Goal: Transaction & Acquisition: Obtain resource

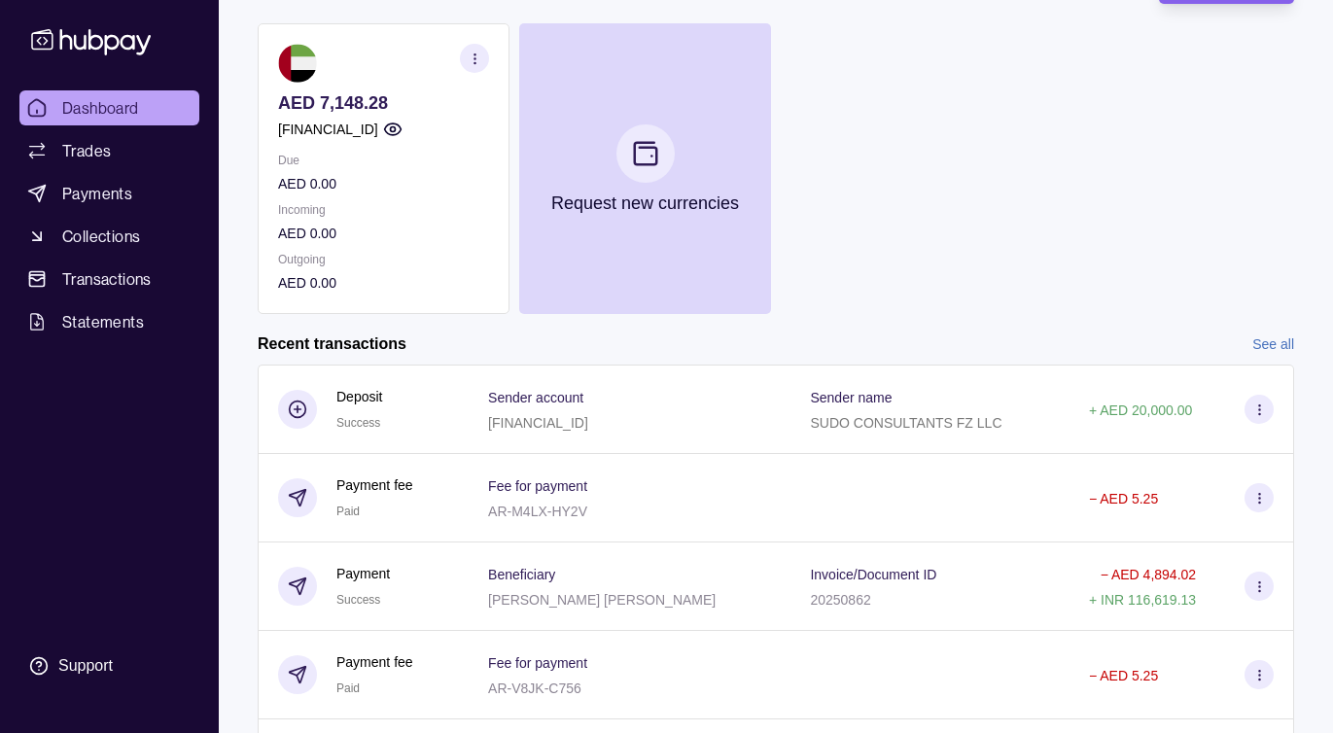
scroll to position [301, 0]
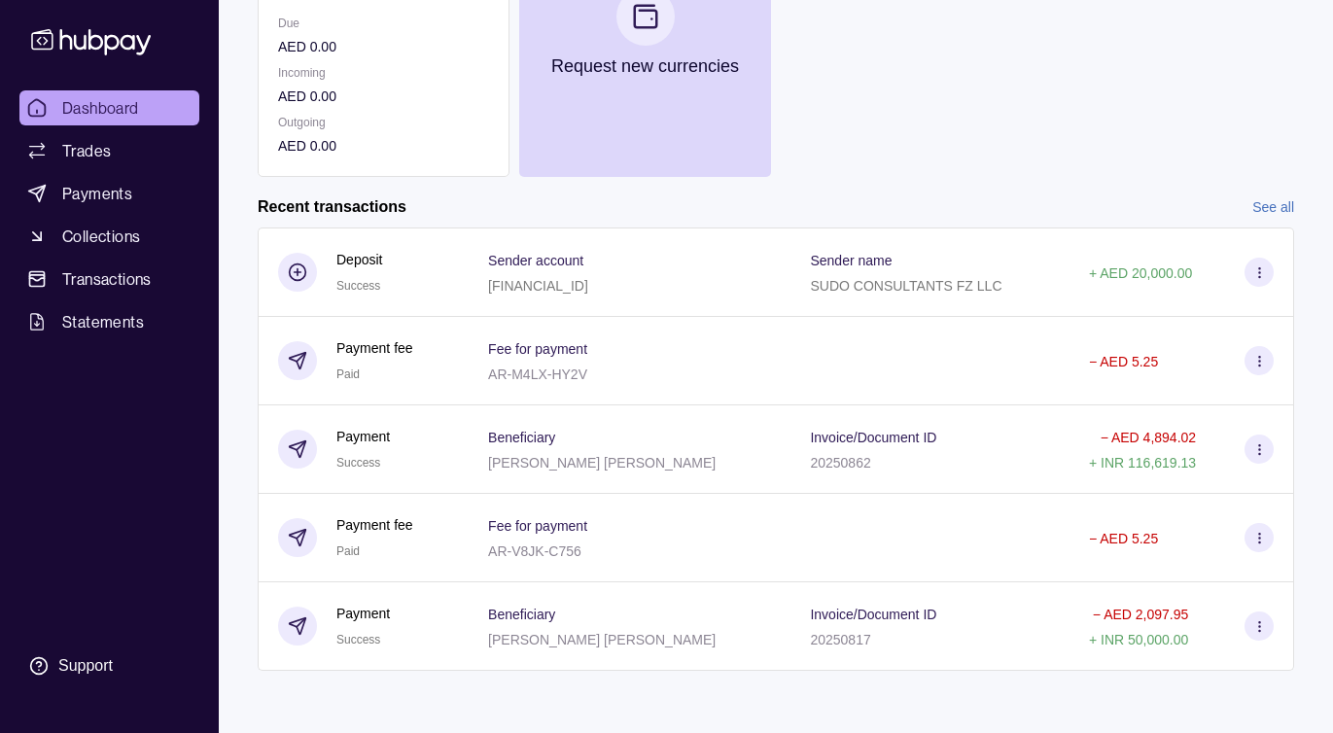
click at [1268, 214] on link "See all" at bounding box center [1273, 206] width 42 height 21
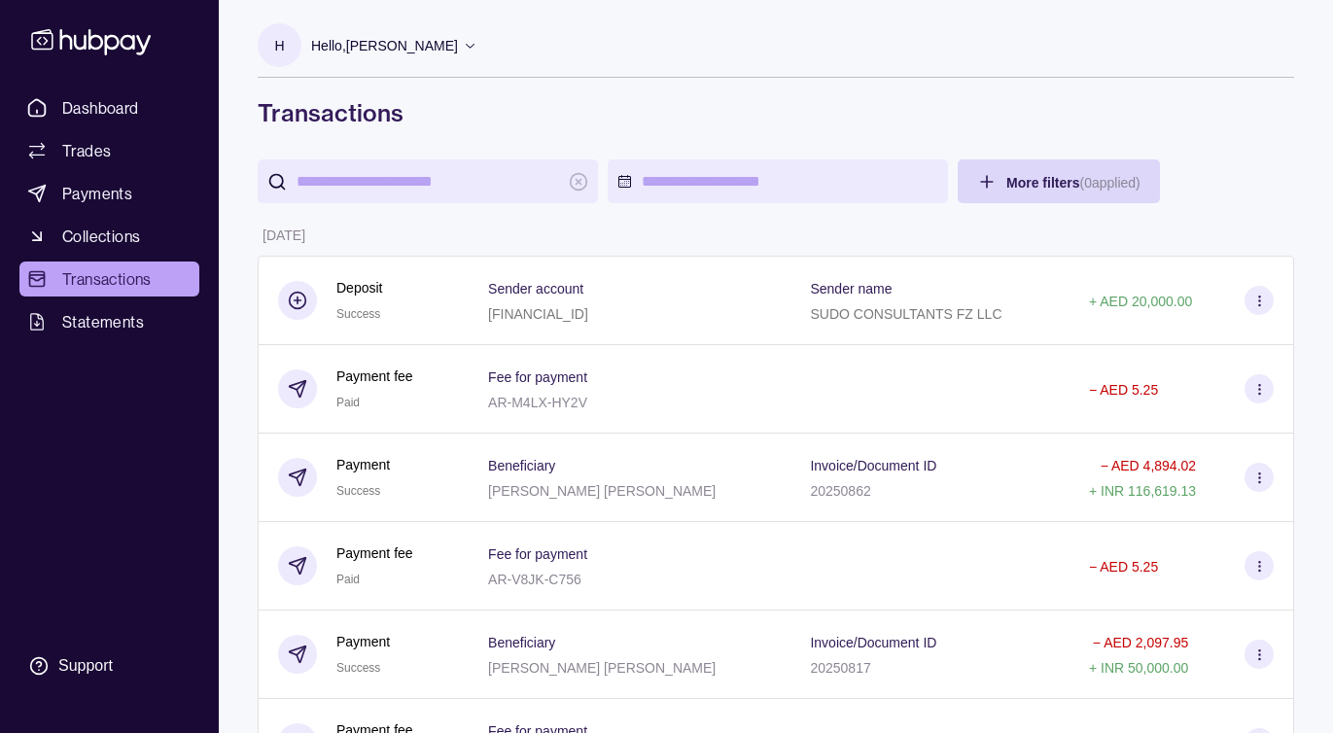
click at [448, 175] on input "search" at bounding box center [428, 181] width 263 height 44
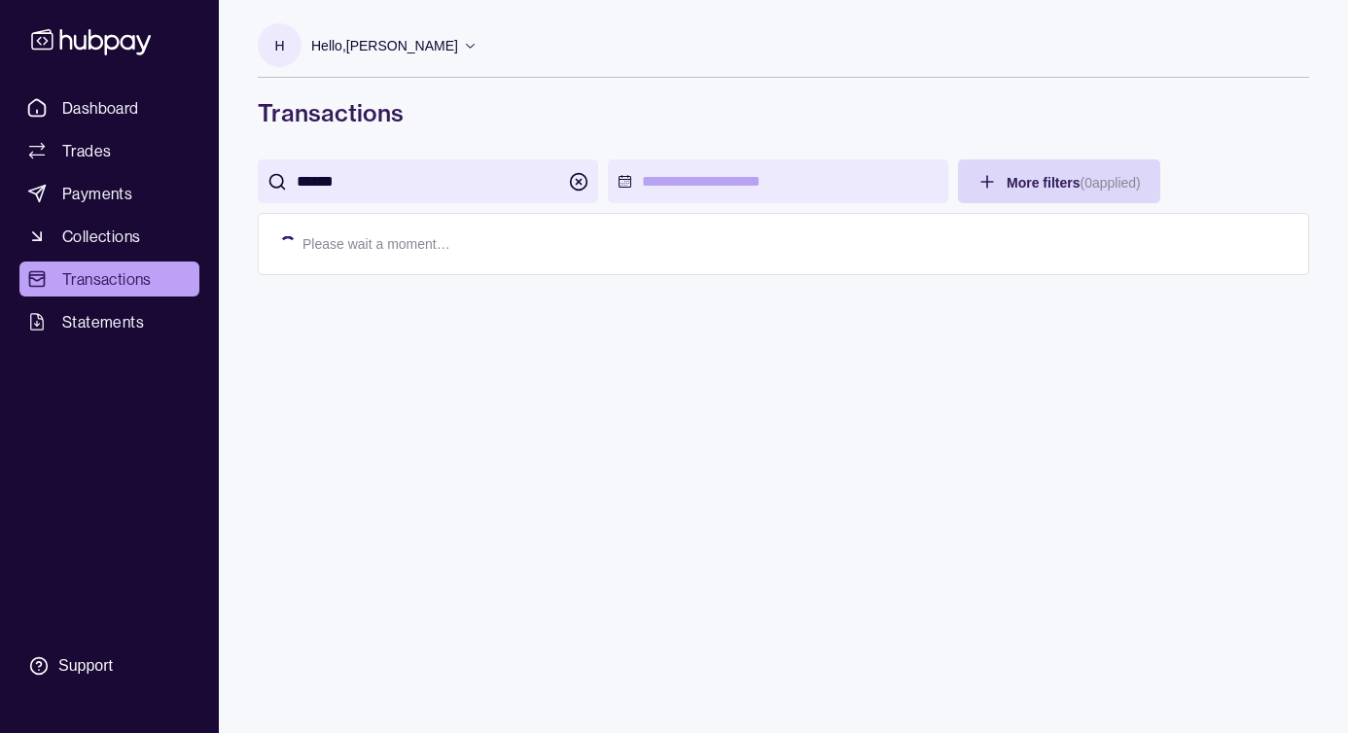
type input "******"
click at [573, 175] on circle "button" at bounding box center [579, 181] width 17 height 17
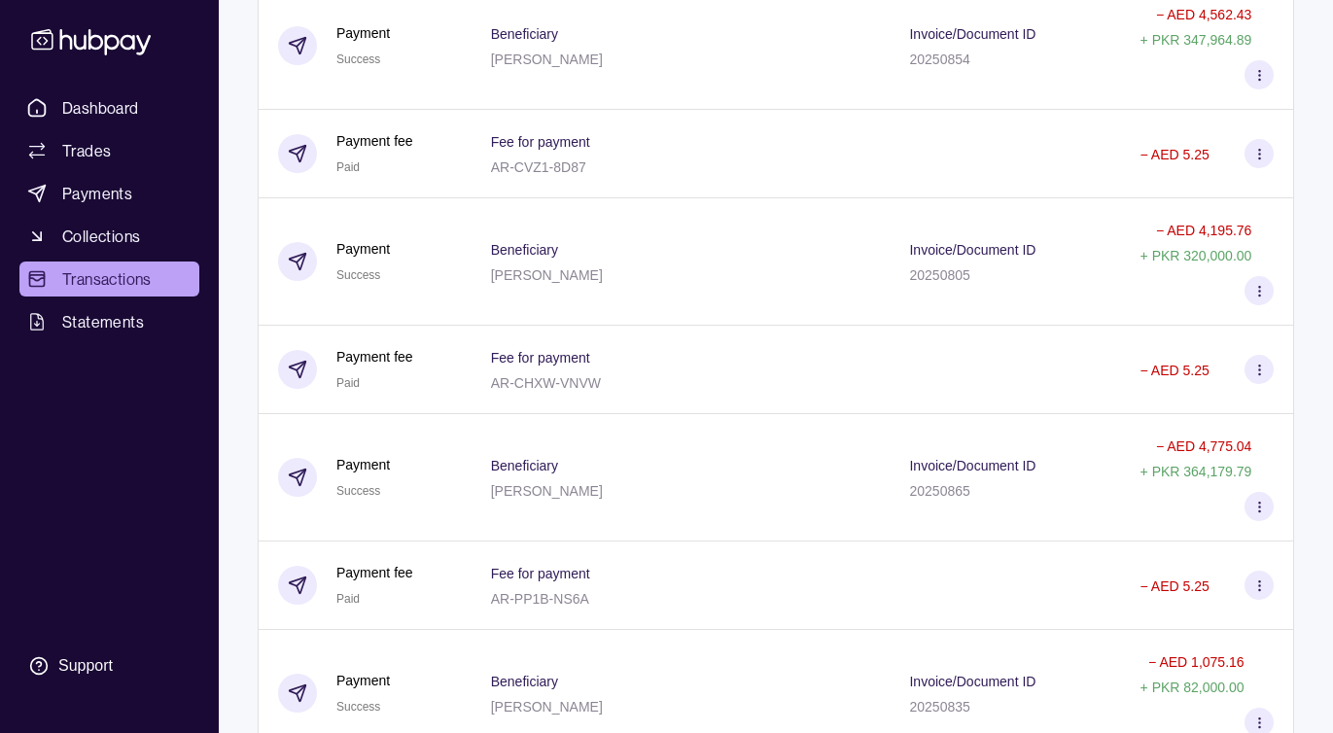
scroll to position [6312, 0]
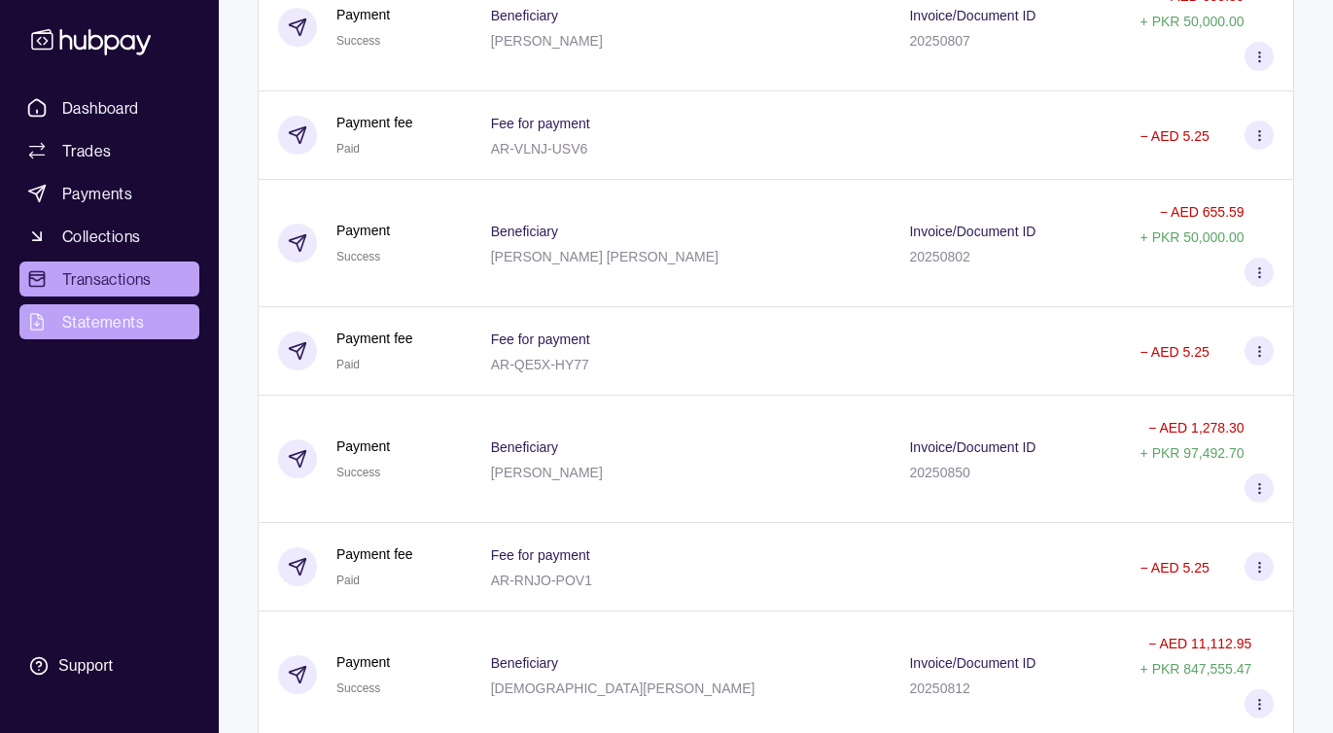
click at [88, 325] on span "Statements" at bounding box center [103, 321] width 82 height 23
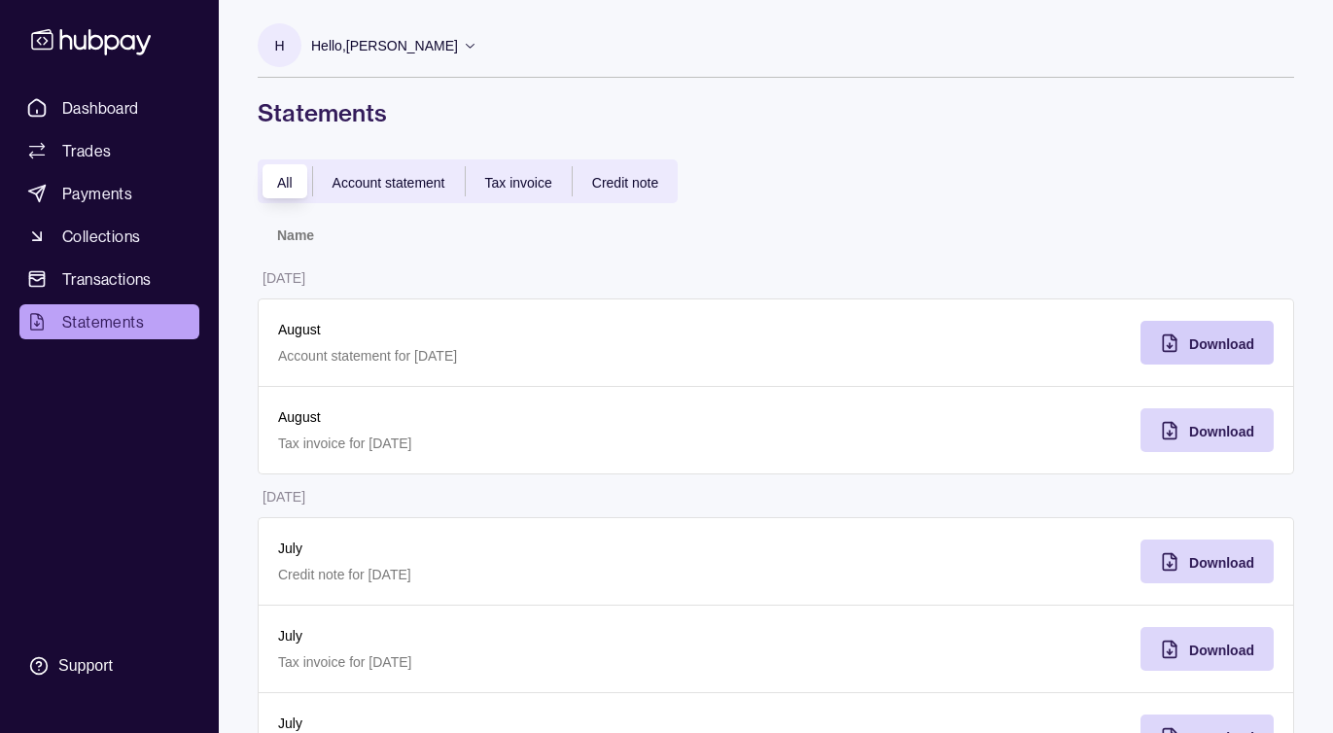
click at [1210, 333] on div "Download" at bounding box center [1221, 343] width 65 height 23
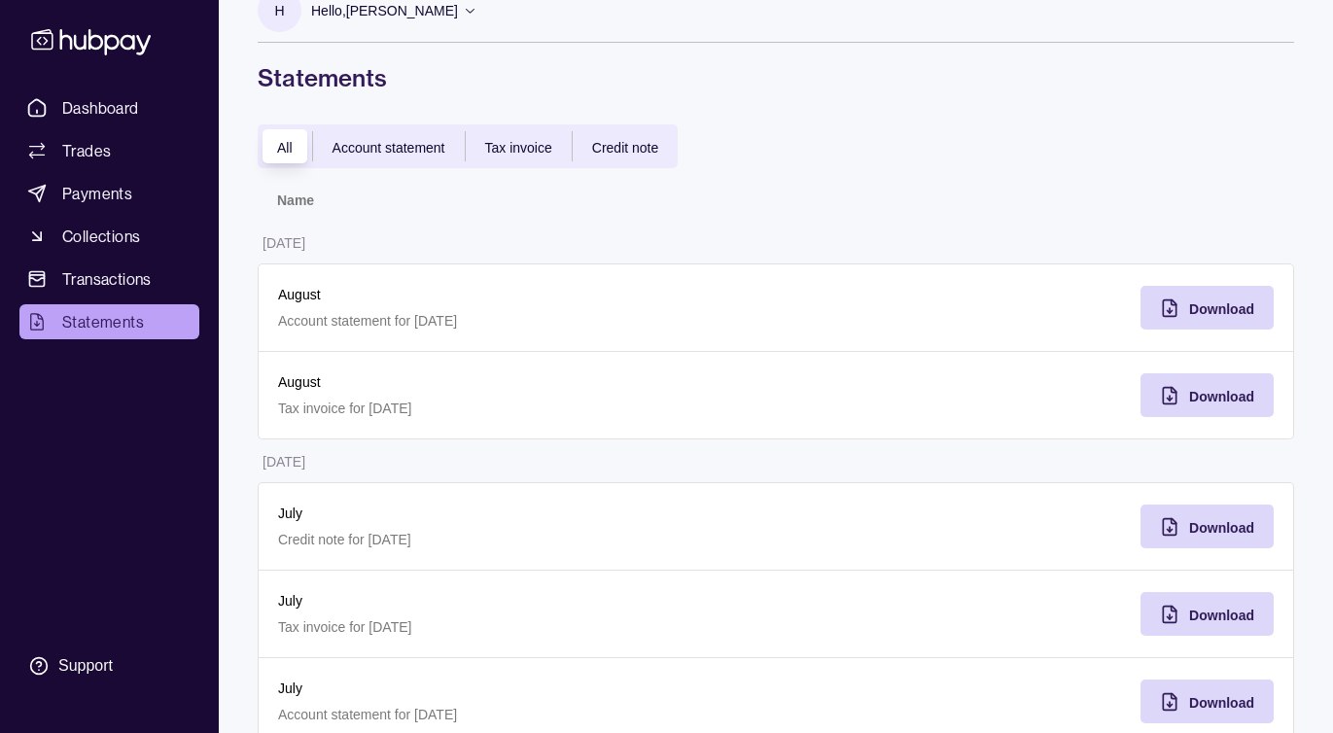
scroll to position [128, 0]
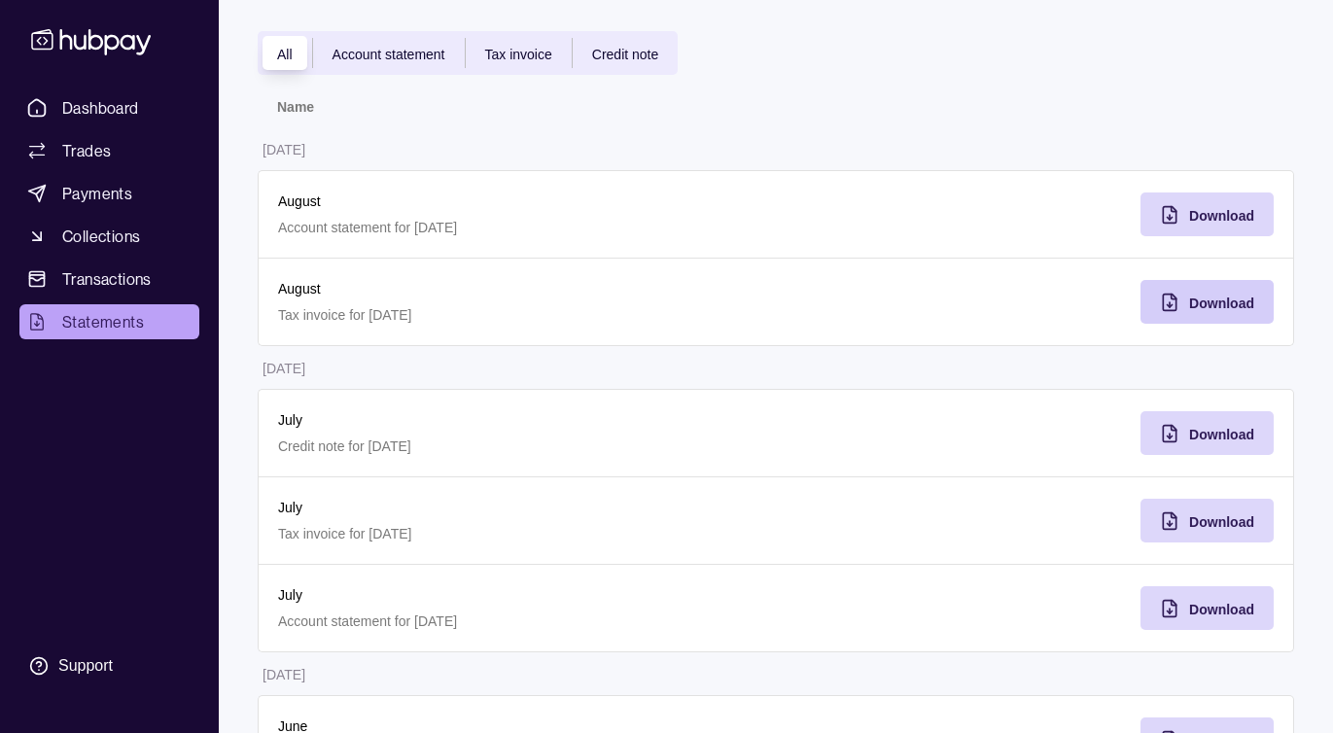
click at [1215, 300] on span "Download" at bounding box center [1221, 304] width 65 height 16
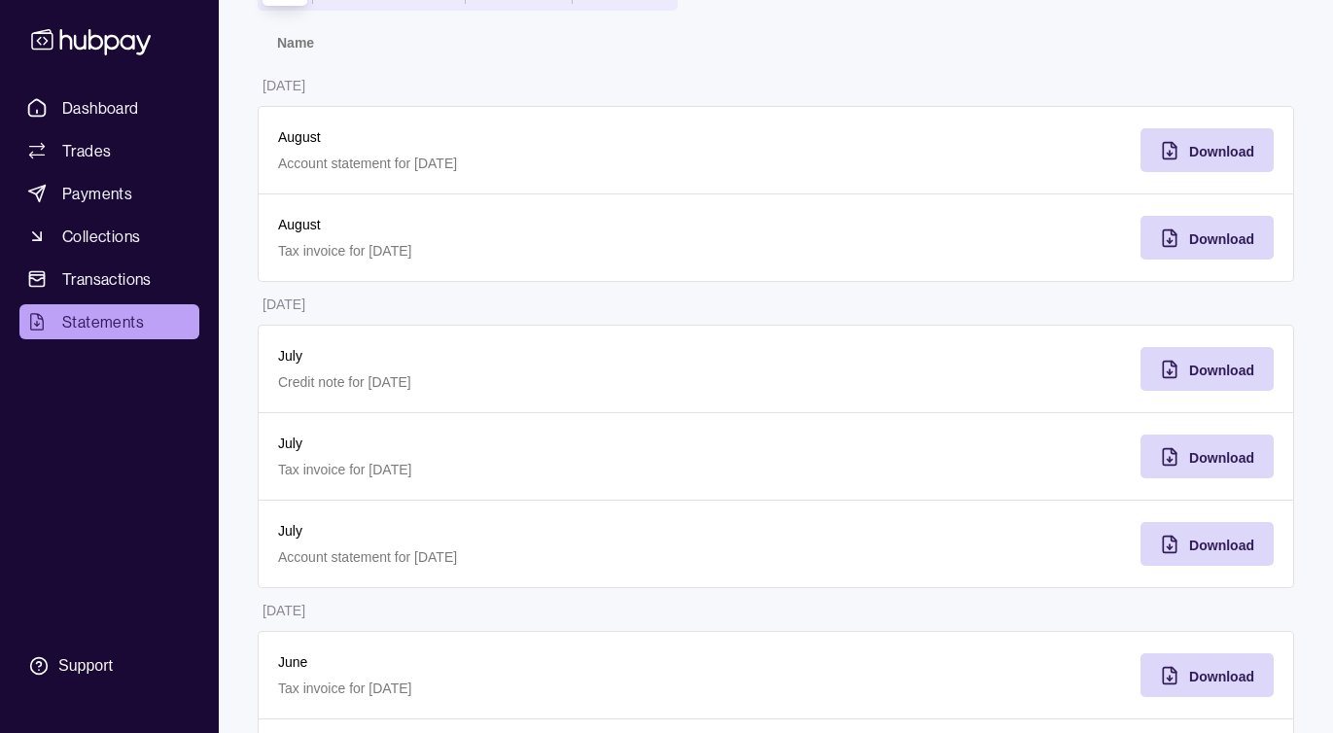
scroll to position [305, 0]
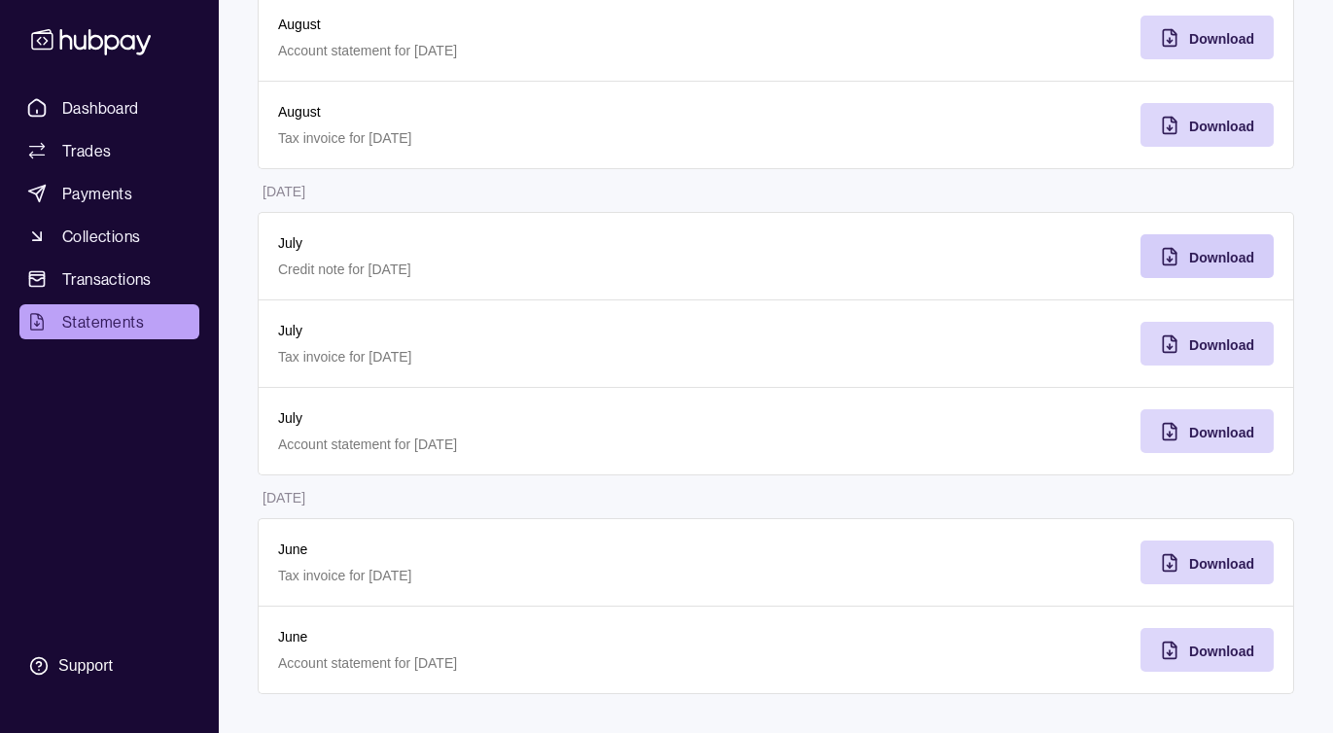
click at [1223, 264] on span "Download" at bounding box center [1221, 258] width 65 height 16
click at [104, 283] on span "Transactions" at bounding box center [106, 278] width 89 height 23
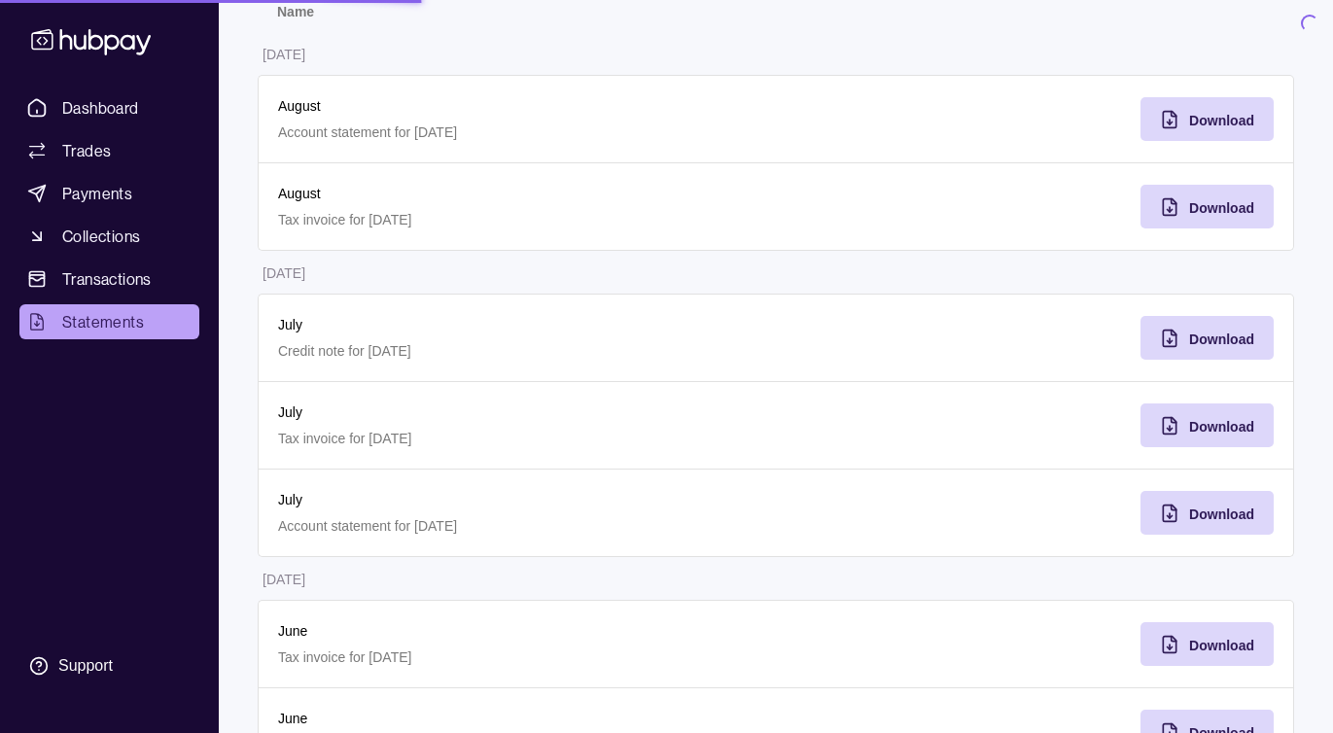
scroll to position [0, 0]
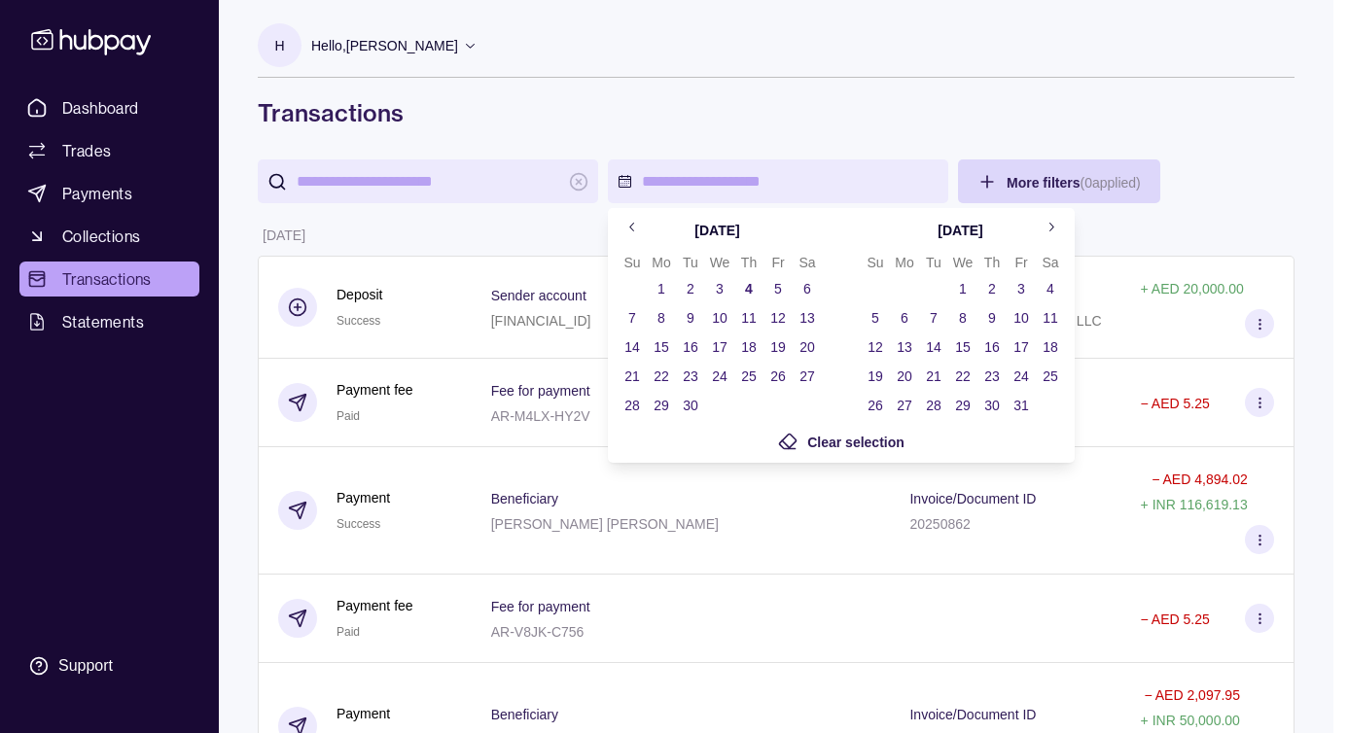
click at [625, 227] on icon "Go to previous month" at bounding box center [632, 227] width 15 height 15
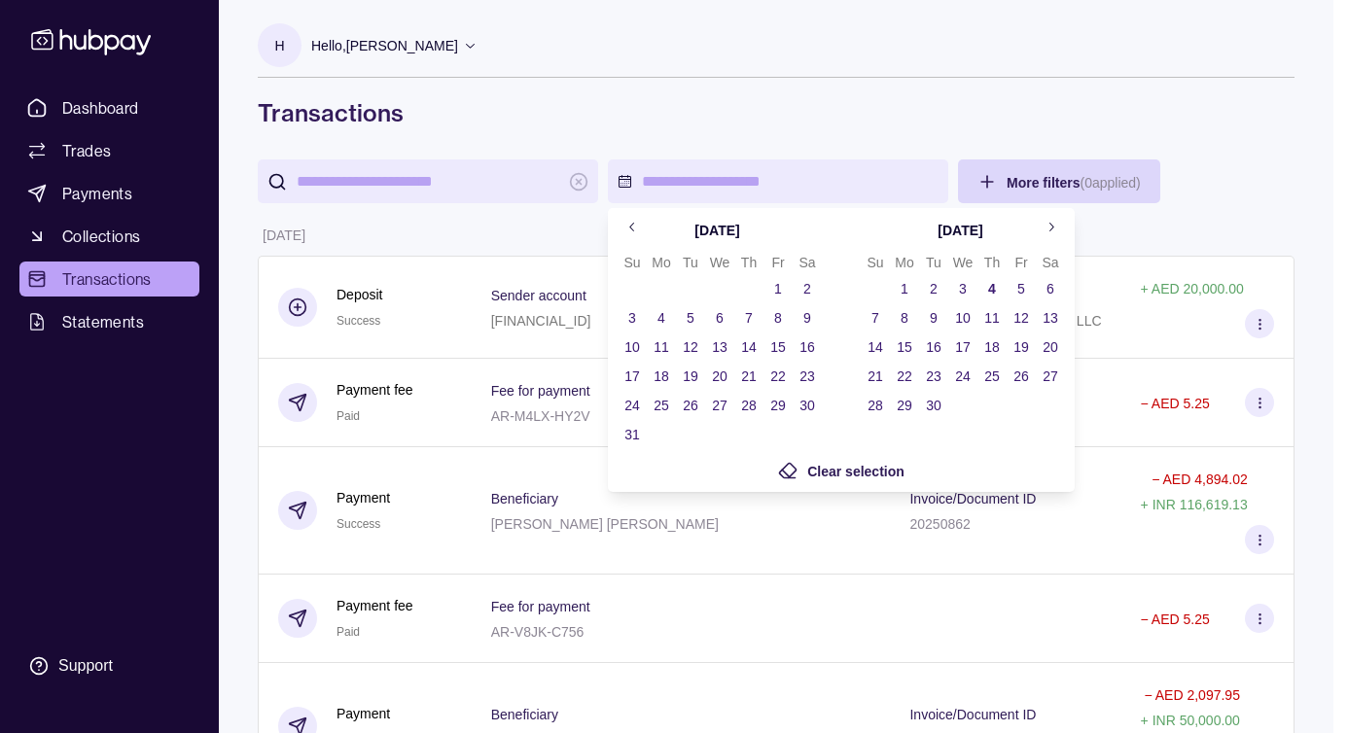
click at [777, 290] on button "1" at bounding box center [777, 288] width 27 height 27
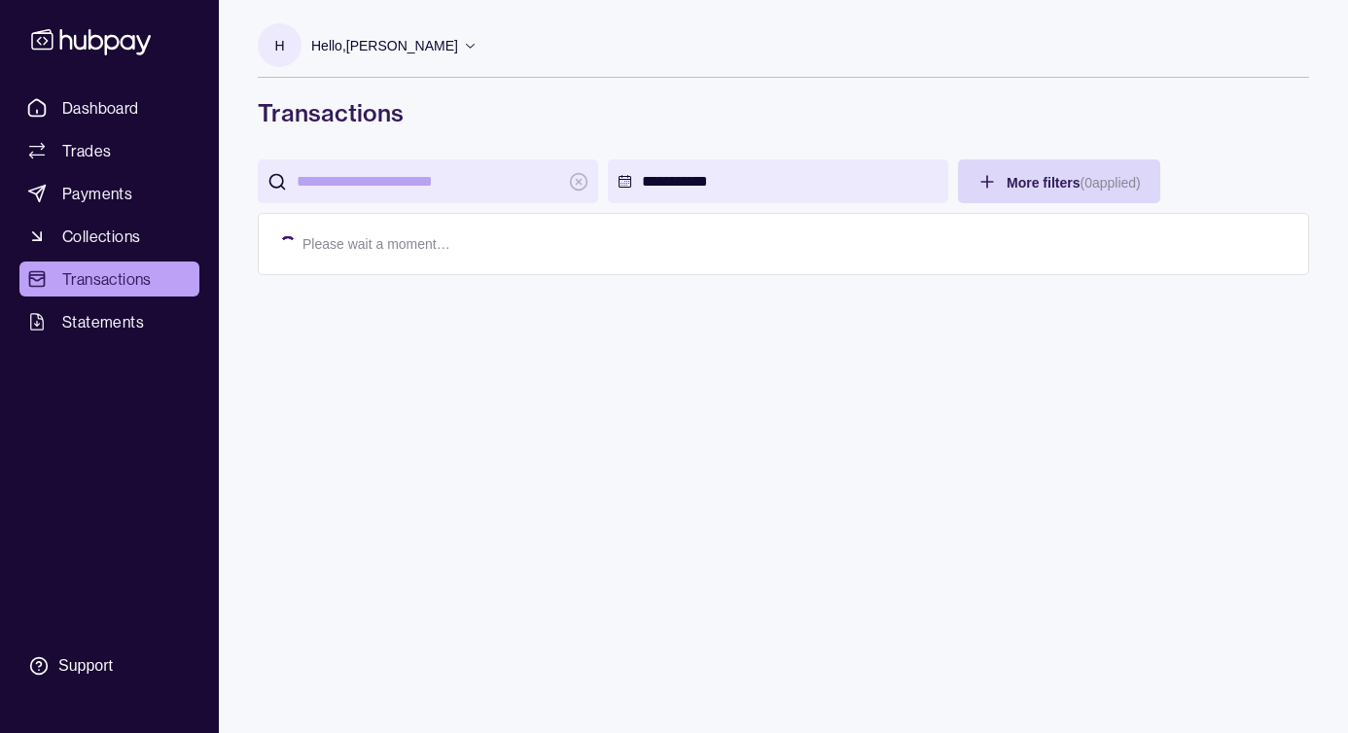
click at [401, 412] on html "**********" at bounding box center [674, 366] width 1348 height 733
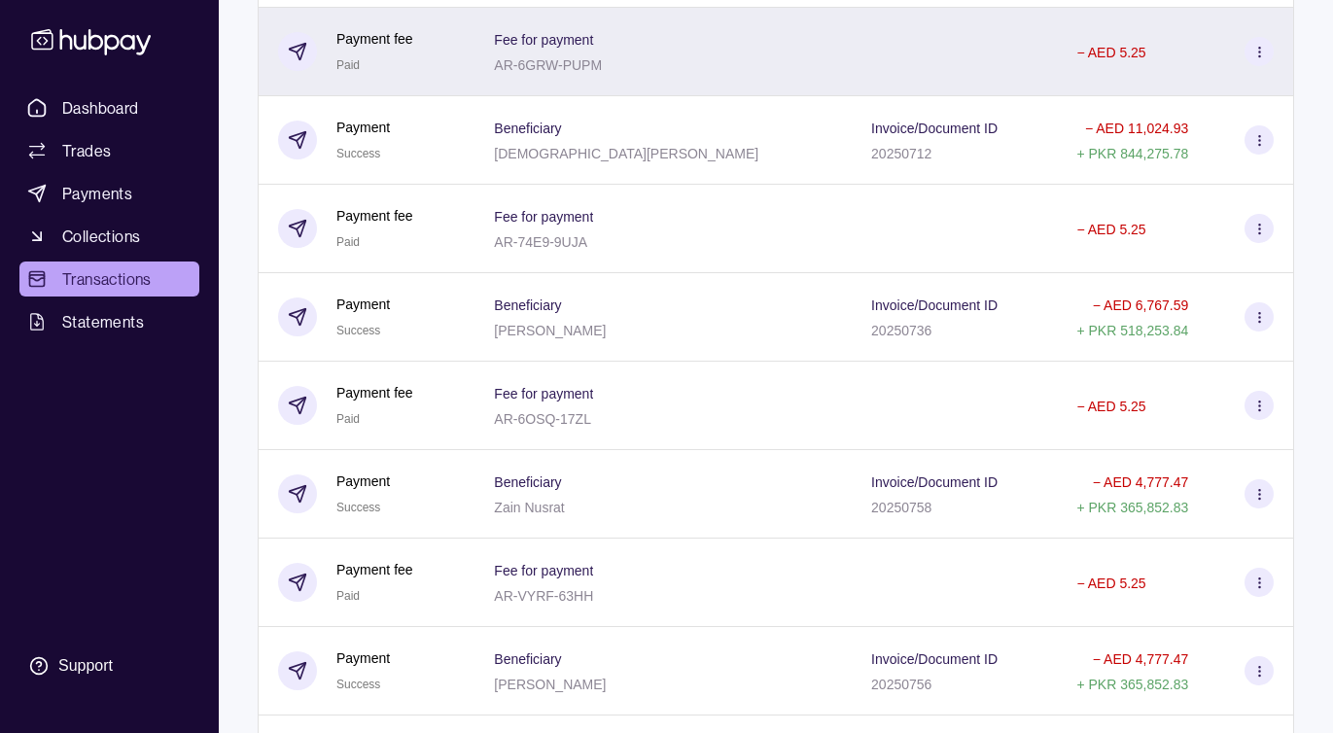
scroll to position [2337, 0]
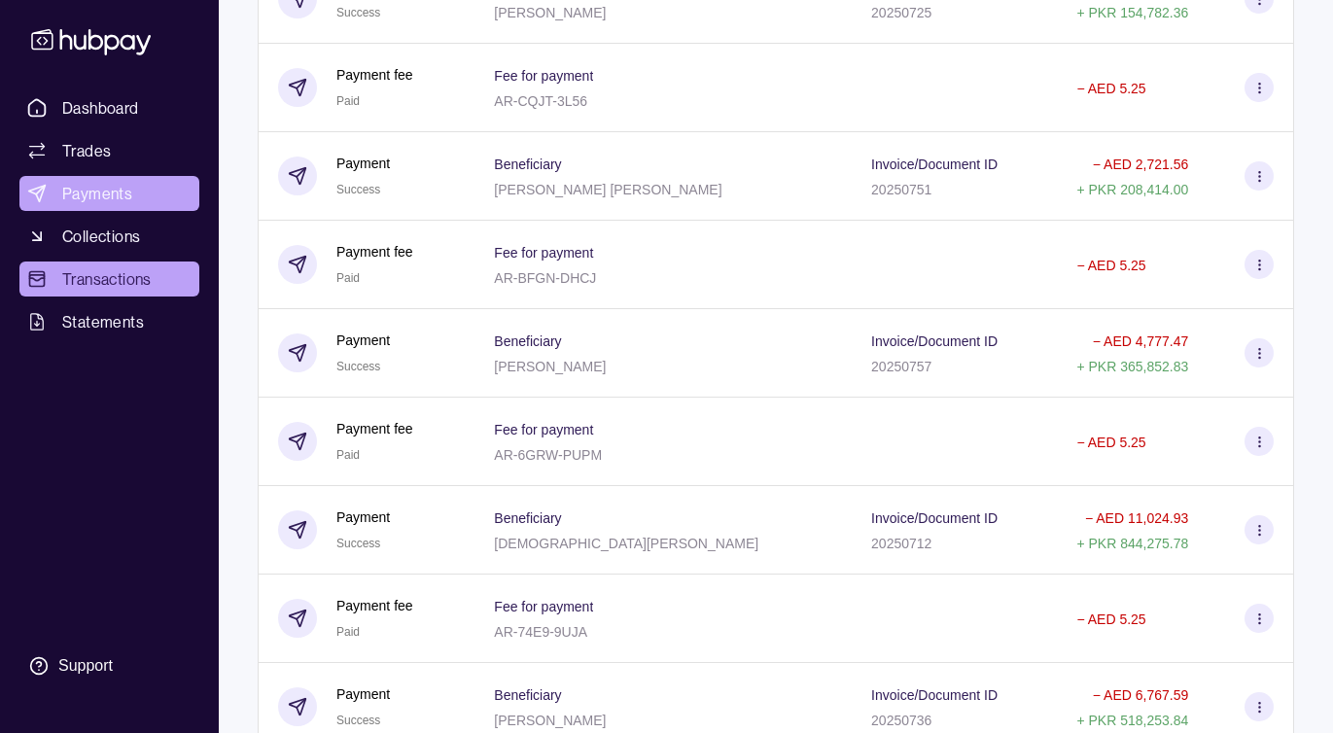
click at [66, 200] on span "Payments" at bounding box center [97, 193] width 70 height 23
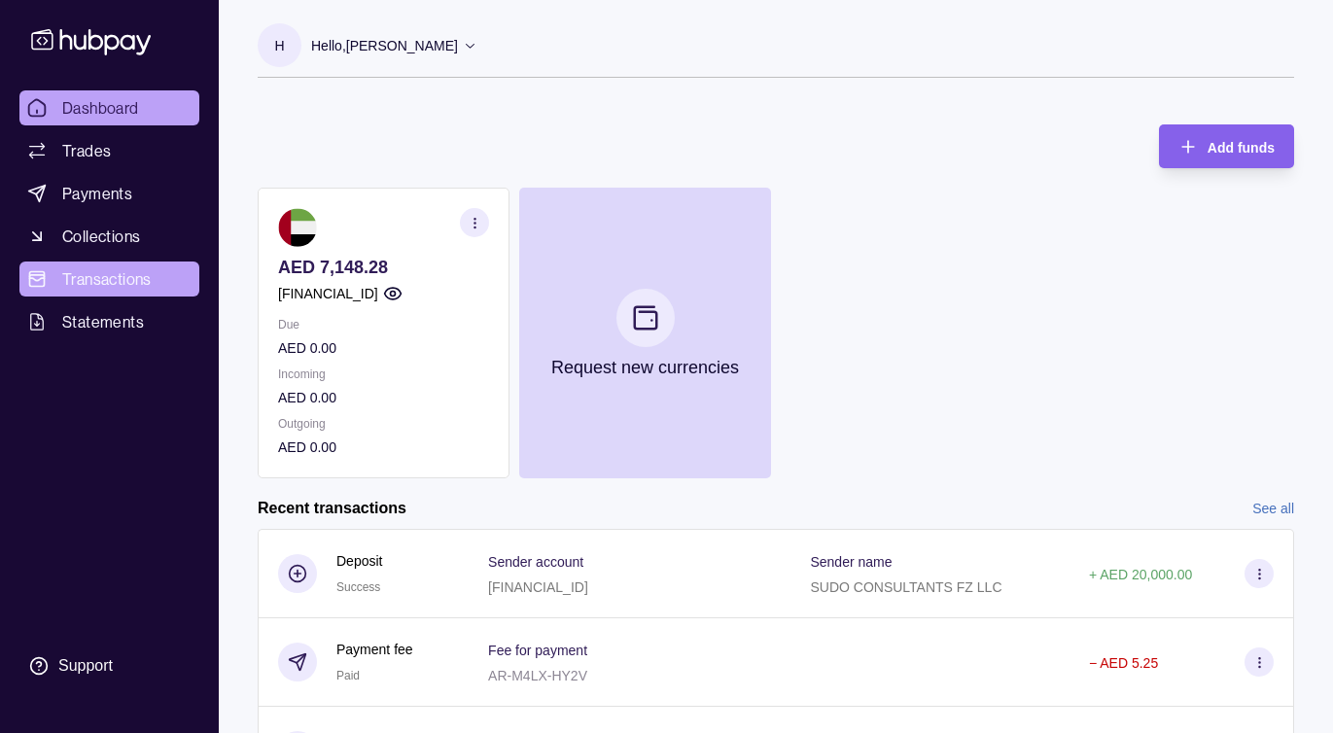
click at [114, 279] on span "Transactions" at bounding box center [106, 278] width 89 height 23
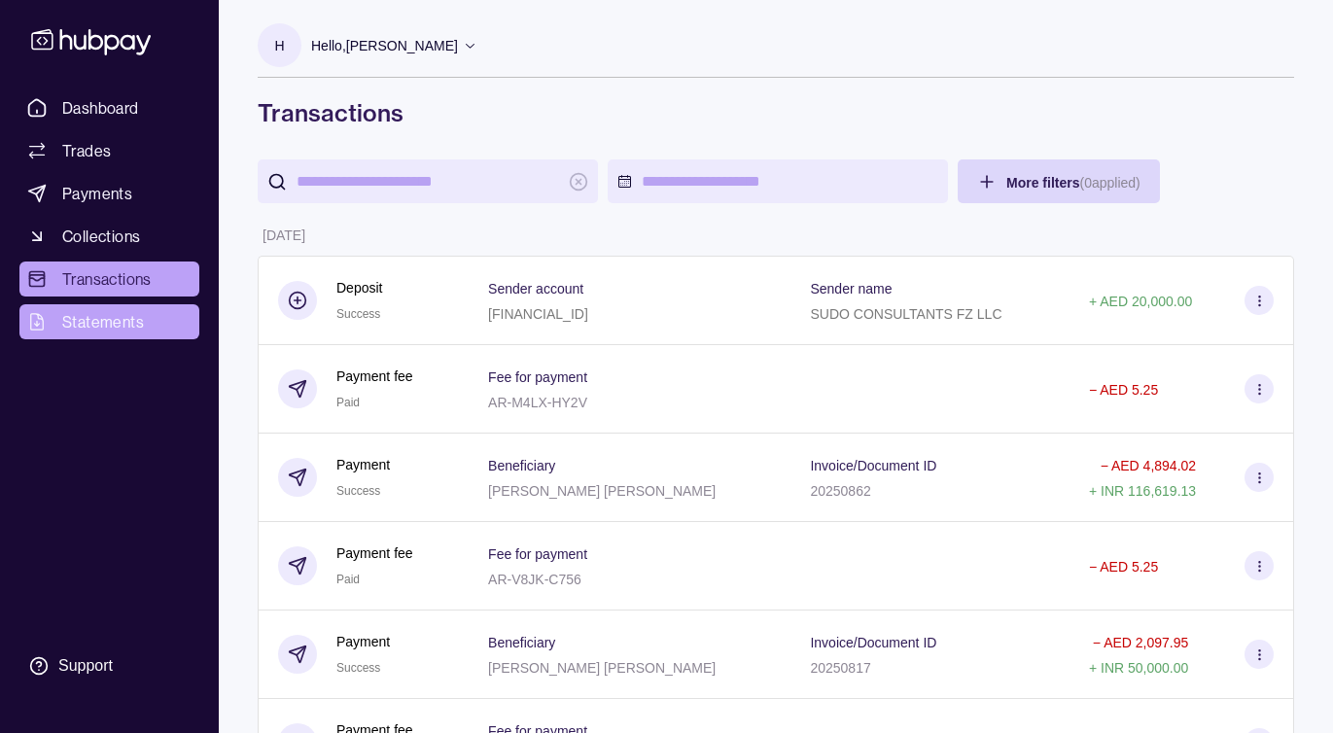
click at [123, 326] on span "Statements" at bounding box center [103, 321] width 82 height 23
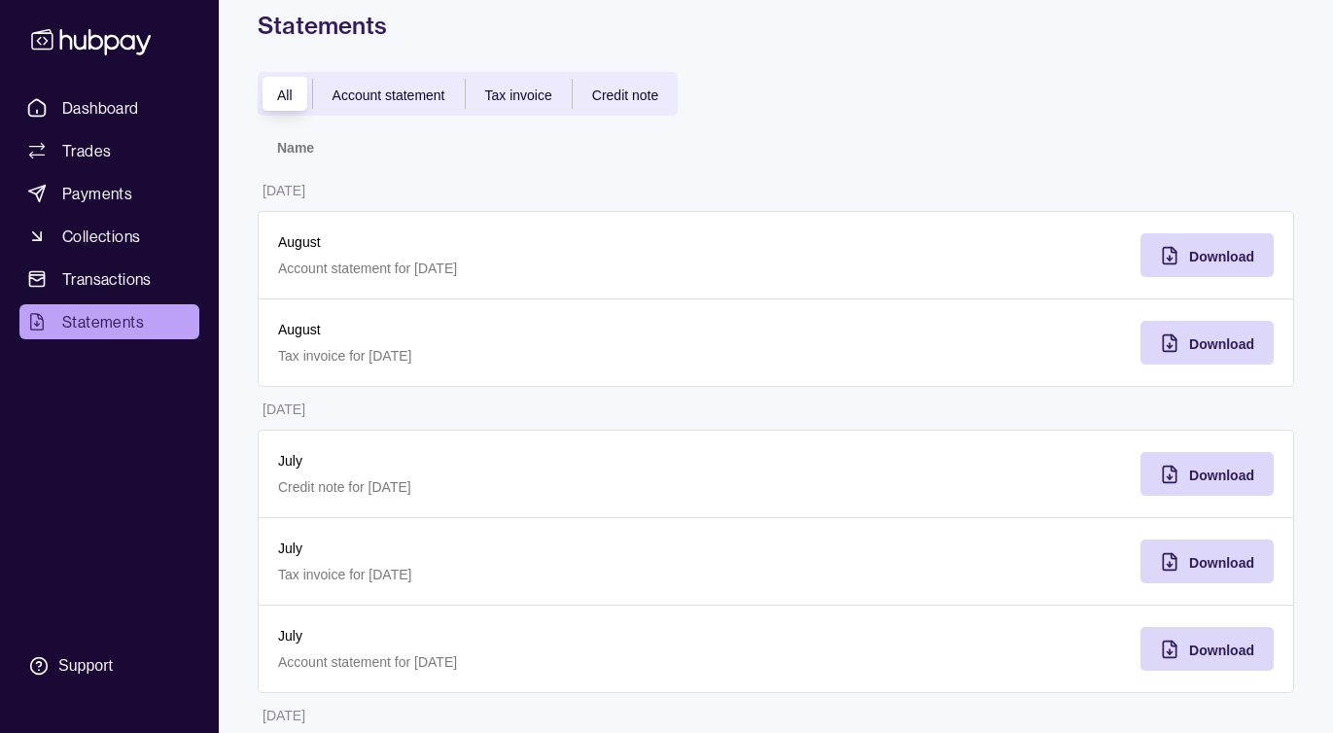
scroll to position [106, 0]
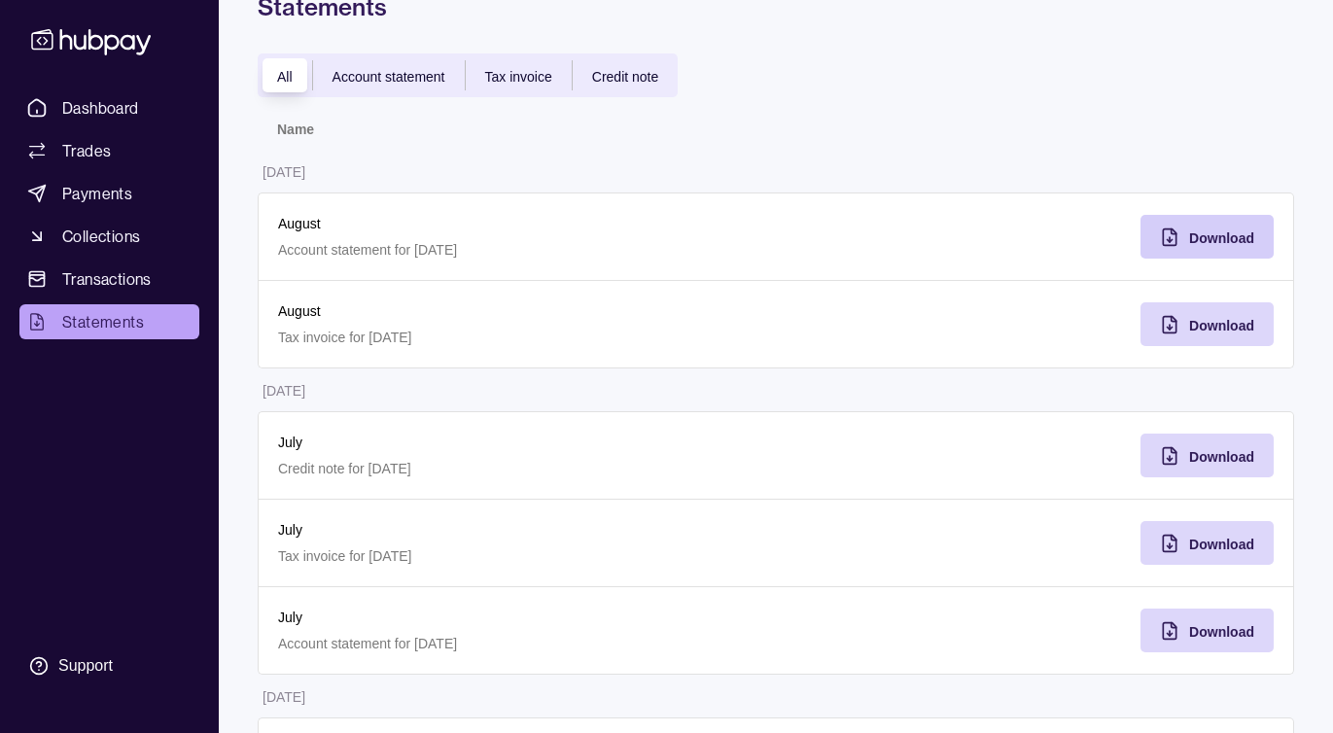
click at [1206, 229] on div "Download" at bounding box center [1221, 237] width 65 height 23
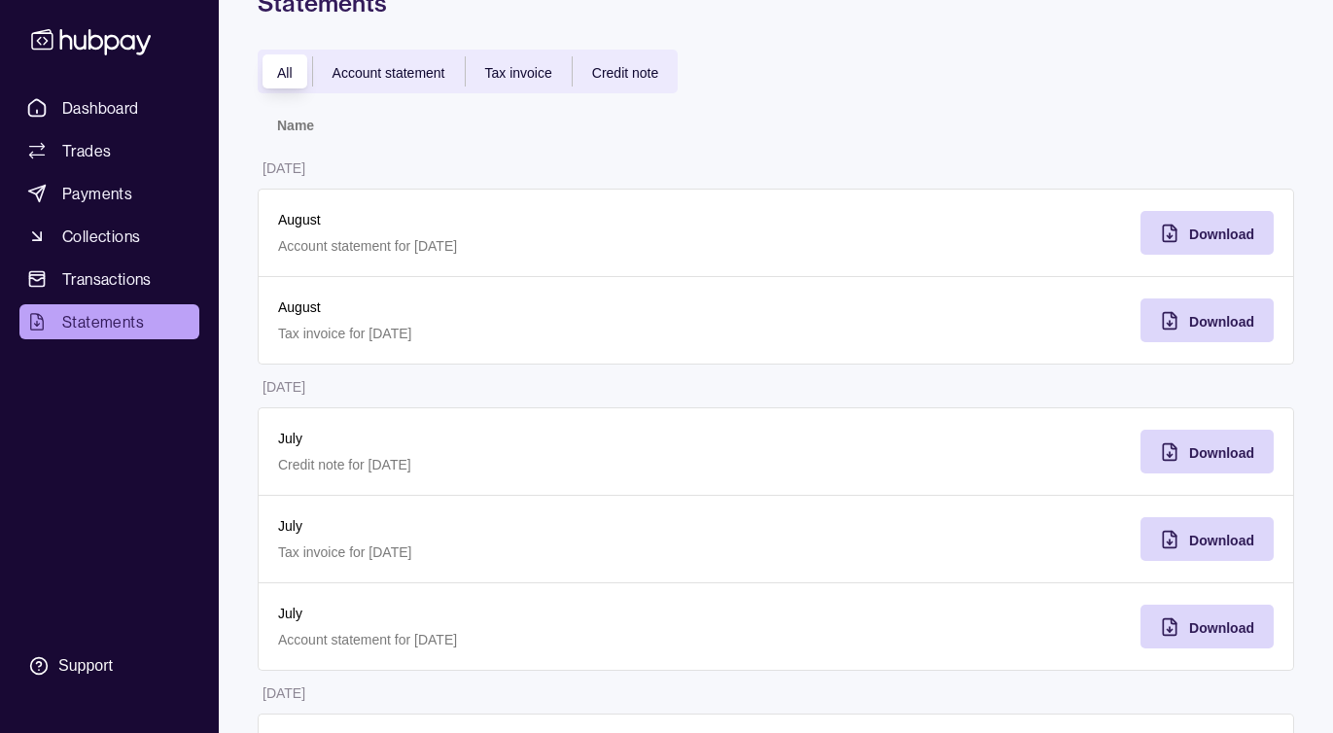
scroll to position [130, 0]
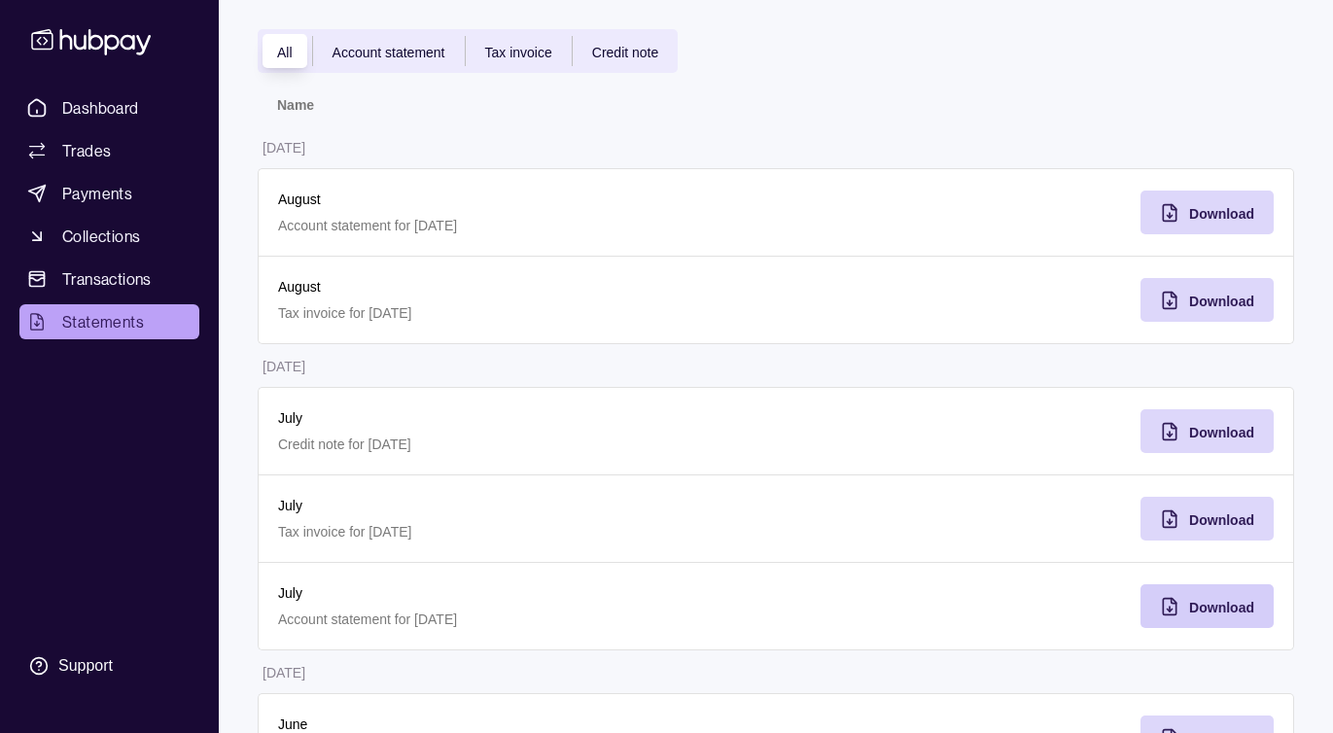
click at [1237, 603] on span "Download" at bounding box center [1221, 608] width 65 height 16
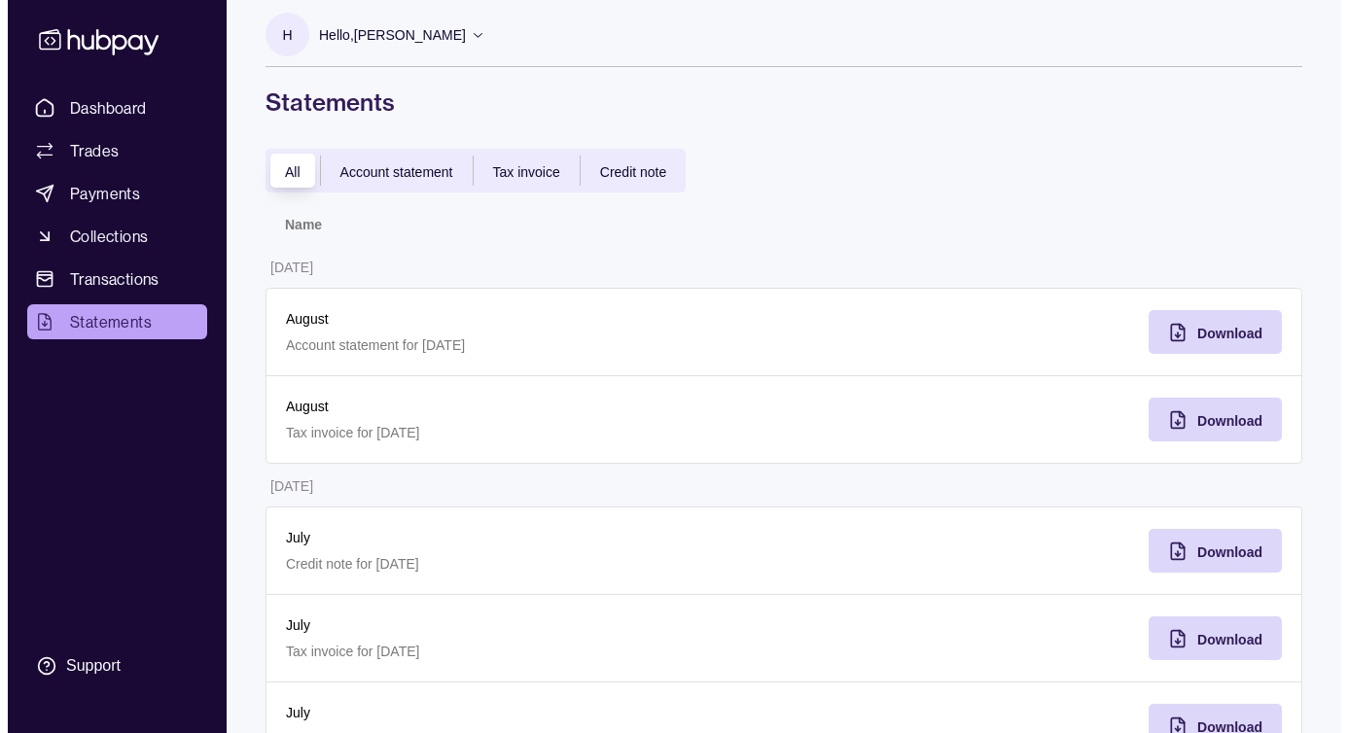
scroll to position [0, 0]
